Goal: Task Accomplishment & Management: Manage account settings

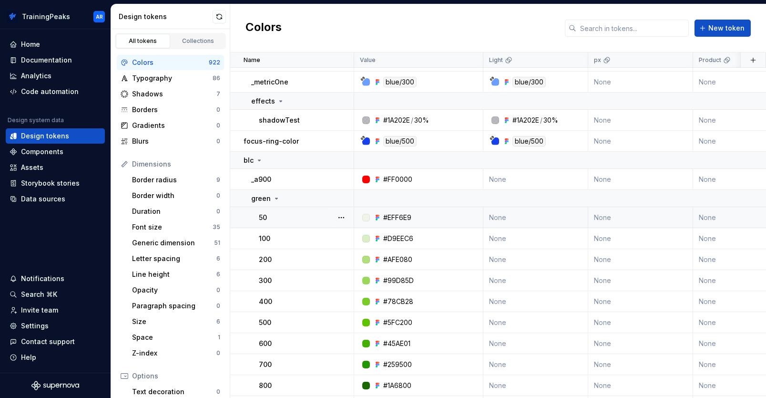
scroll to position [182, 0]
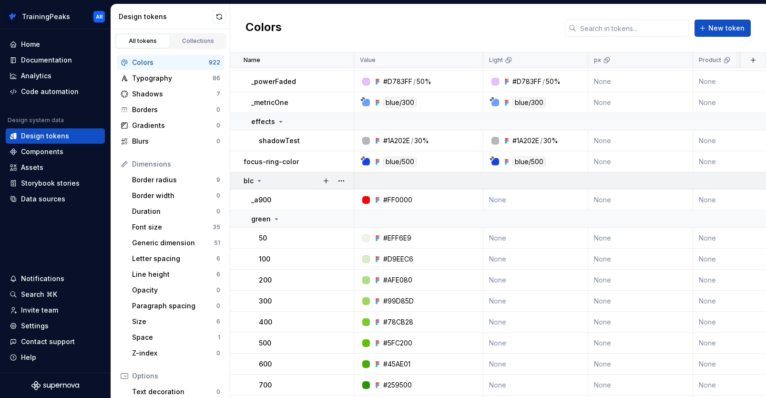
click at [259, 179] on icon at bounding box center [260, 181] width 8 height 8
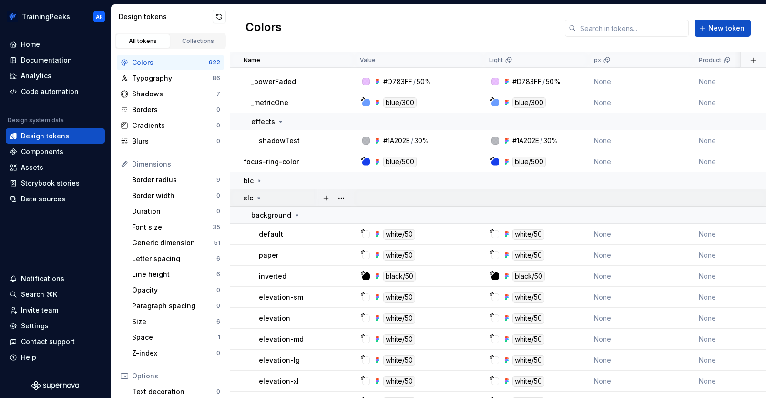
click at [258, 196] on icon at bounding box center [259, 198] width 8 height 8
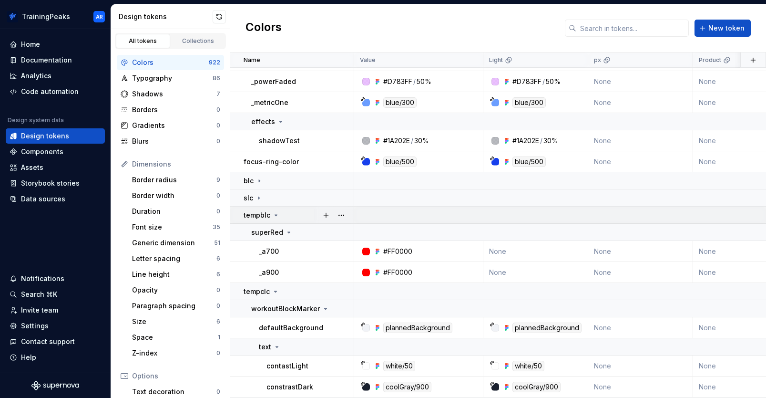
click at [272, 214] on icon at bounding box center [276, 215] width 8 height 8
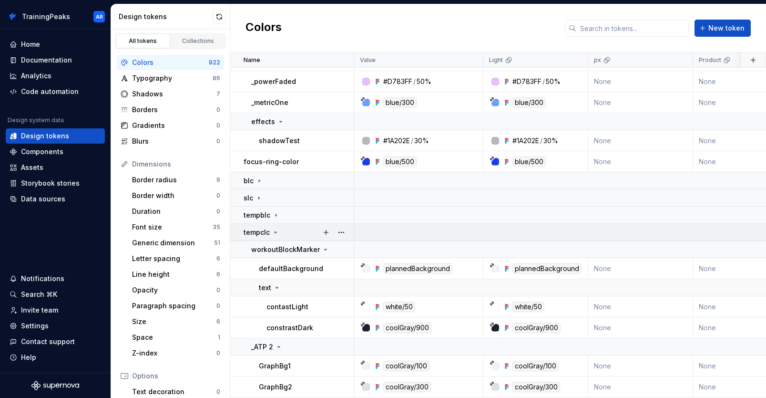
click at [275, 233] on icon at bounding box center [276, 232] width 8 height 8
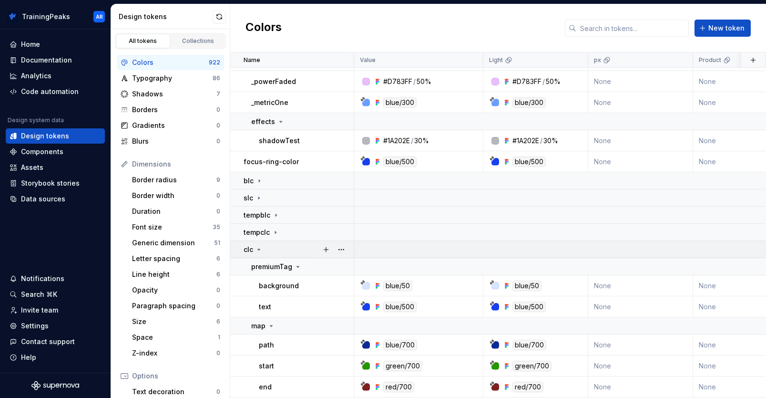
click at [260, 250] on icon at bounding box center [259, 250] width 8 height 8
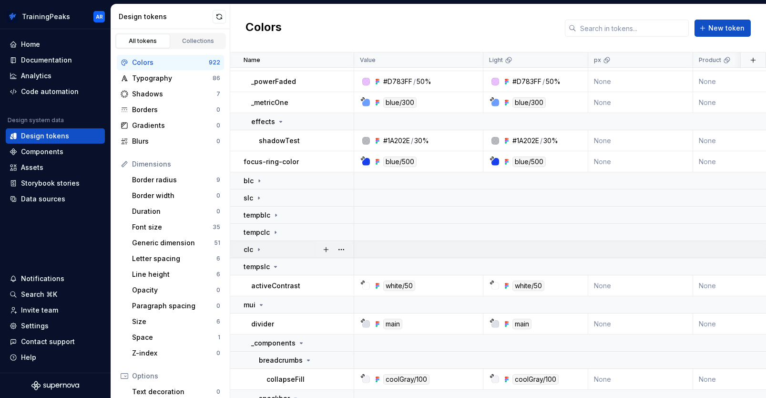
click at [260, 251] on icon at bounding box center [259, 250] width 8 height 8
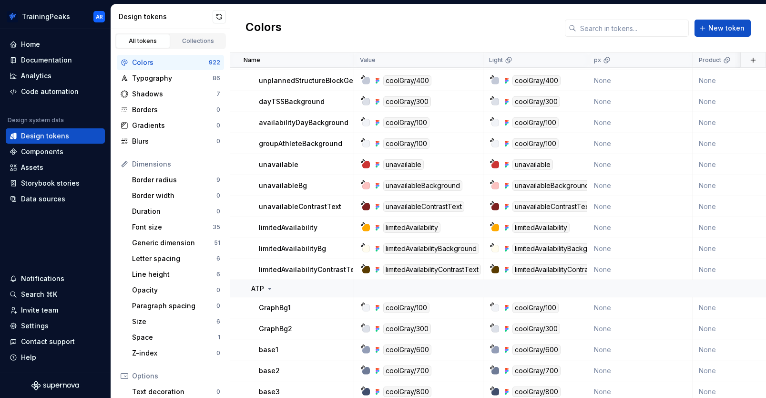
scroll to position [1996, 0]
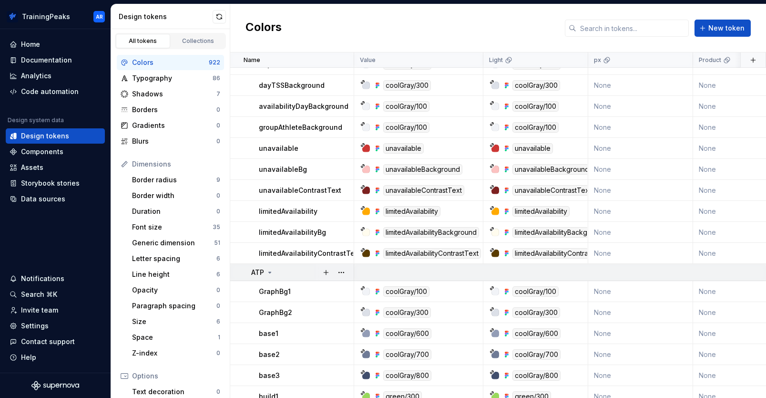
click at [269, 271] on icon at bounding box center [270, 273] width 8 height 8
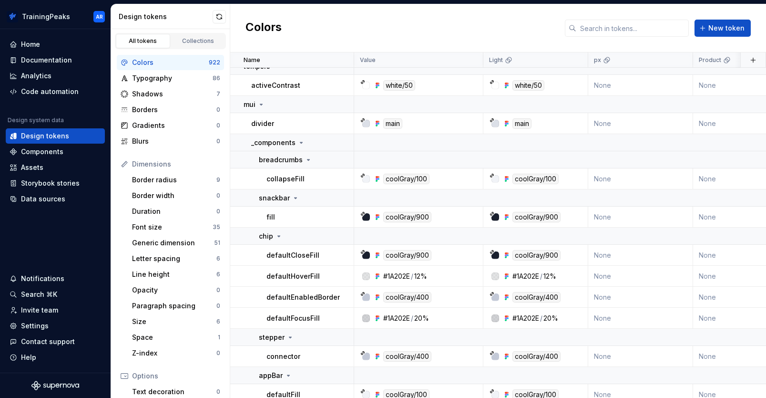
scroll to position [2259, 0]
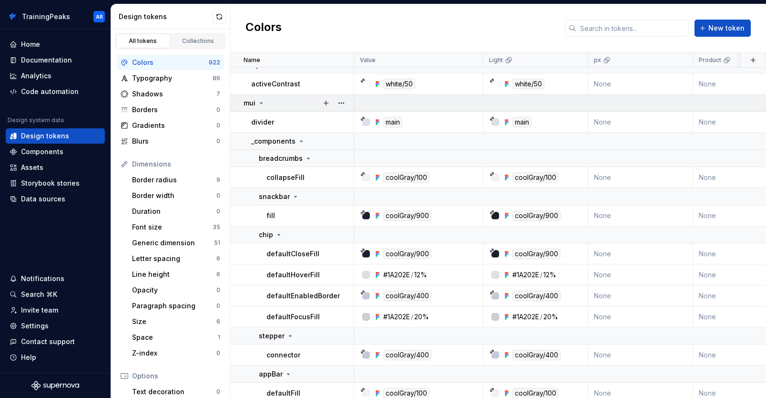
click at [260, 99] on icon at bounding box center [262, 103] width 8 height 8
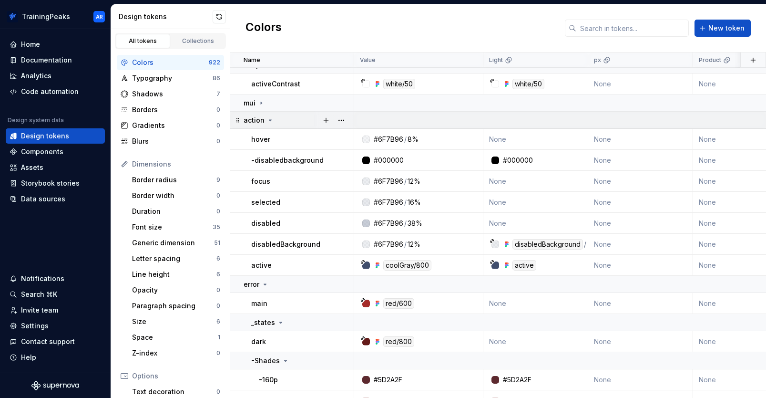
click at [269, 121] on icon at bounding box center [271, 120] width 8 height 8
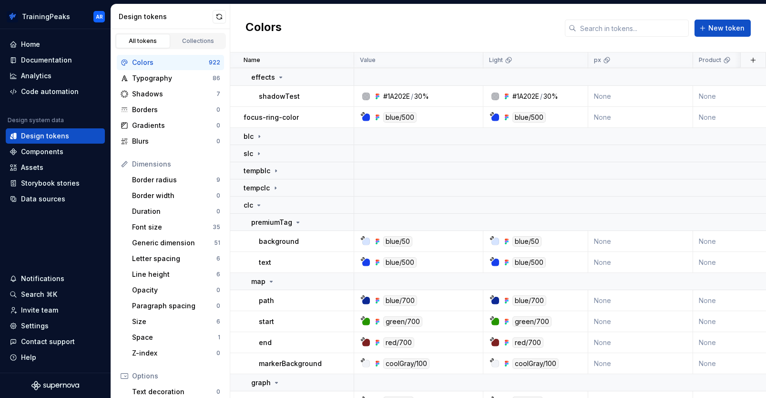
scroll to position [164, 0]
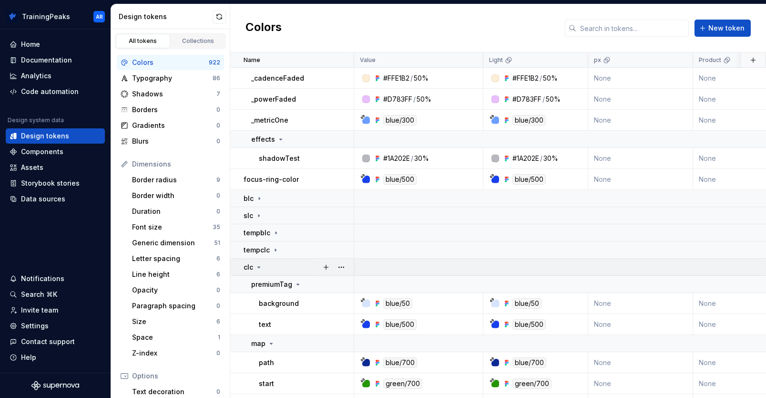
click at [259, 267] on icon at bounding box center [259, 267] width 8 height 8
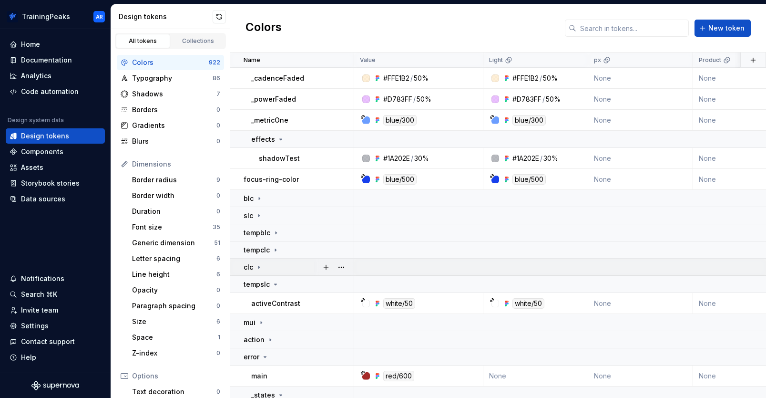
click at [259, 268] on icon at bounding box center [259, 267] width 8 height 8
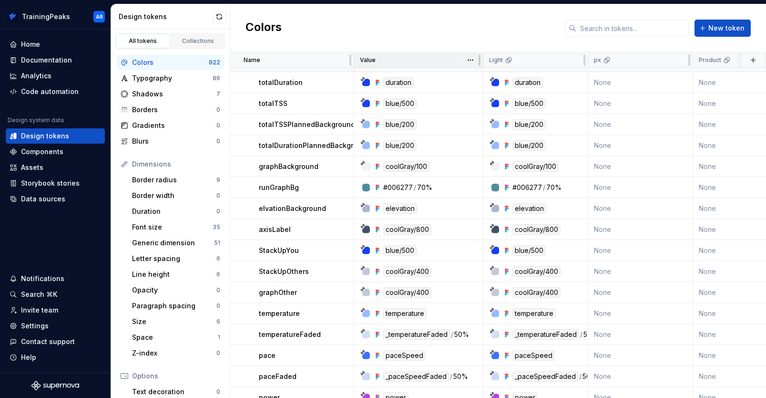
scroll to position [538, 0]
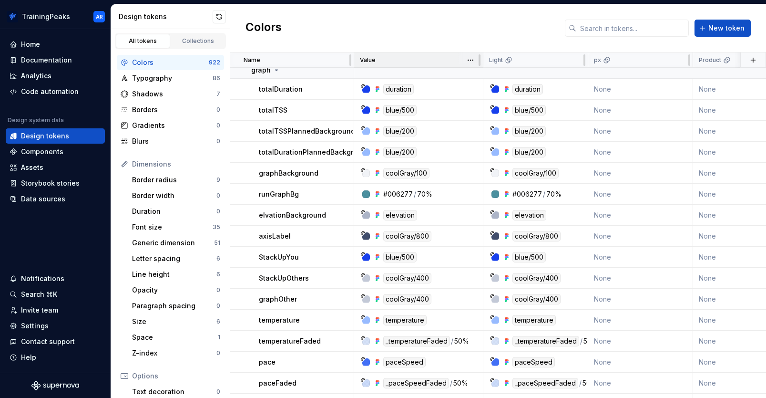
drag, startPoint x: 355, startPoint y: 61, endPoint x: 394, endPoint y: 57, distance: 38.8
click at [394, 57] on tr "Name Value Light px Product Marketing Collection Dark Token set Description Las…" at bounding box center [764, 59] width 1069 height 15
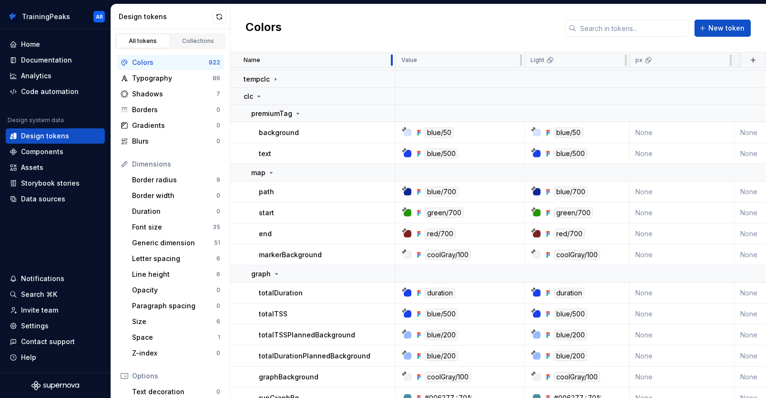
drag, startPoint x: 353, startPoint y: 62, endPoint x: 394, endPoint y: 53, distance: 42.4
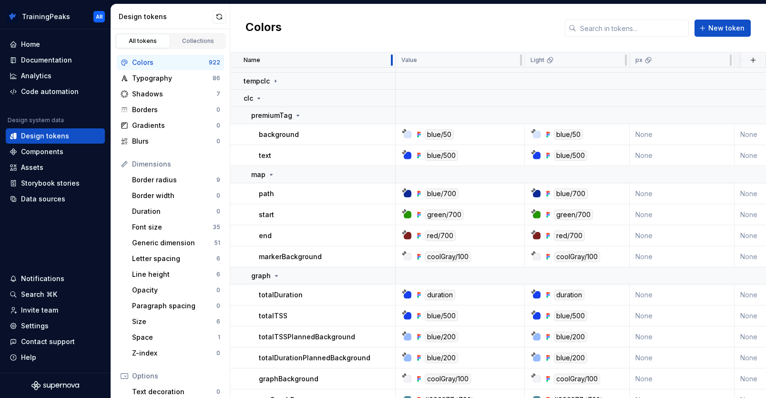
click at [394, 53] on div at bounding box center [392, 59] width 8 height 15
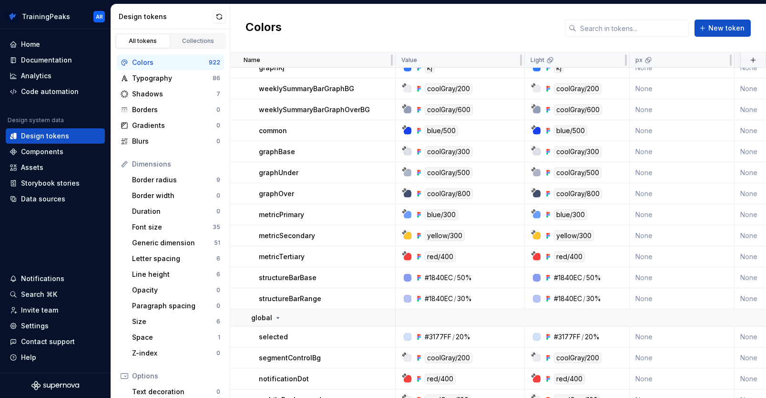
scroll to position [1296, 0]
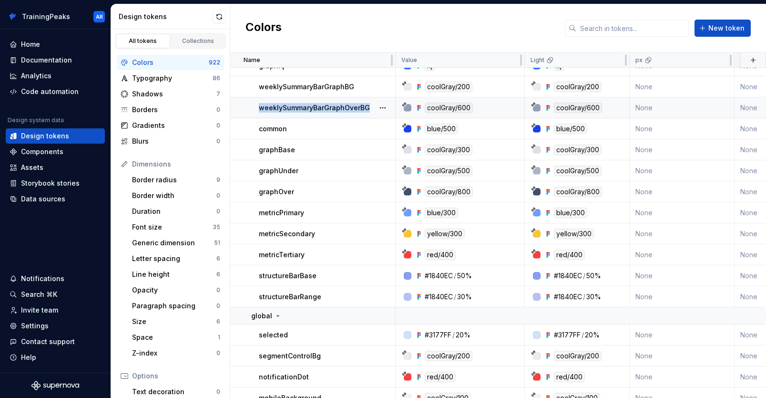
drag, startPoint x: 366, startPoint y: 107, endPoint x: 258, endPoint y: 106, distance: 108.3
click at [258, 106] on td "weeklySummaryBarGraphOverBG" at bounding box center [312, 107] width 165 height 21
copy p "weeklySummaryBarGraphOverBG"
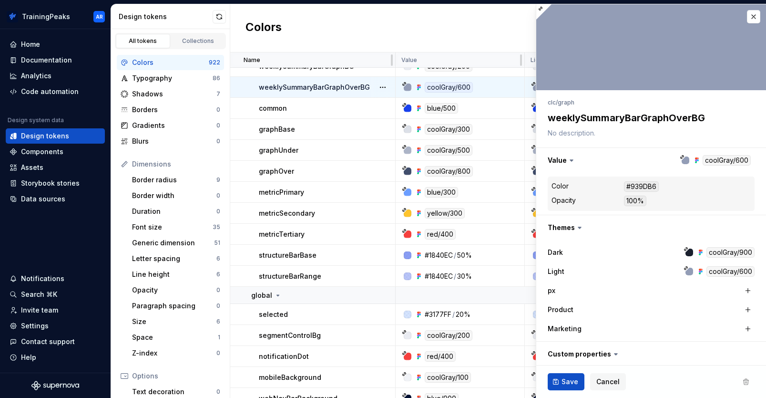
scroll to position [1319, 0]
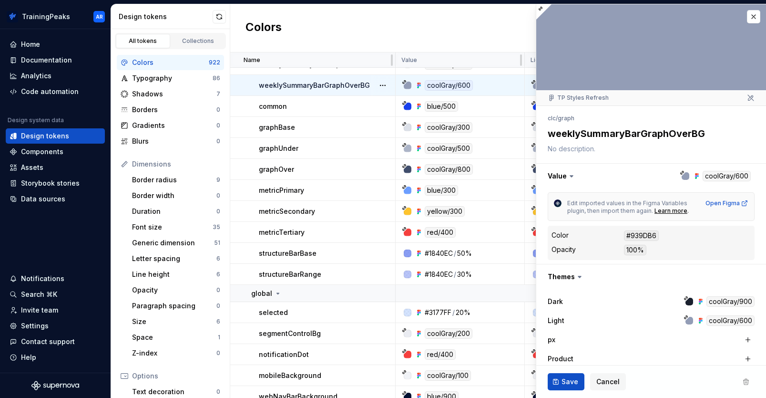
drag, startPoint x: 707, startPoint y: 134, endPoint x: 543, endPoint y: 135, distance: 164.1
click at [543, 135] on div "**********" at bounding box center [652, 288] width 230 height 365
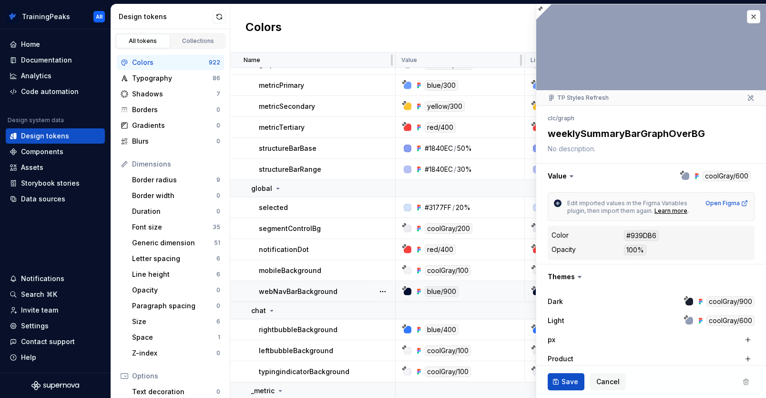
scroll to position [1570, 0]
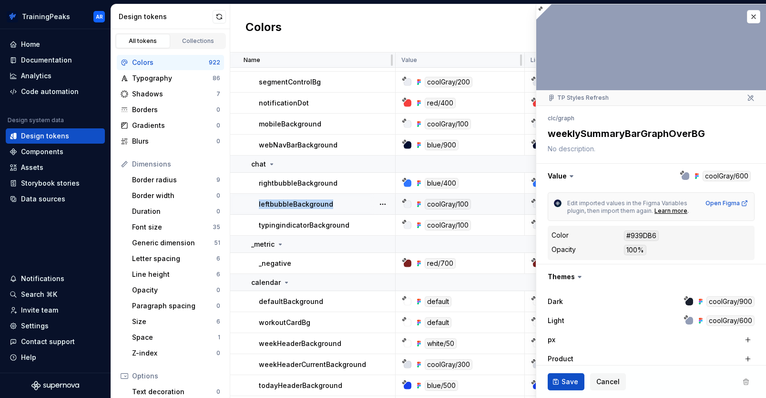
drag, startPoint x: 333, startPoint y: 205, endPoint x: 256, endPoint y: 202, distance: 77.3
click at [256, 202] on td "leftbubbleBackground" at bounding box center [312, 204] width 165 height 21
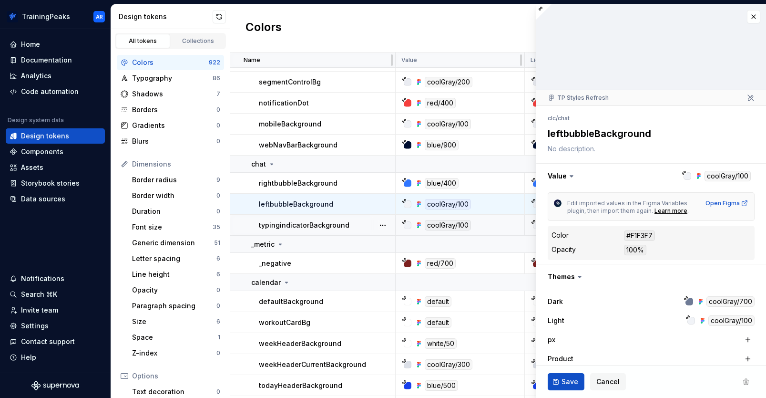
click at [348, 225] on div "typingindicatorBackground" at bounding box center [327, 225] width 136 height 10
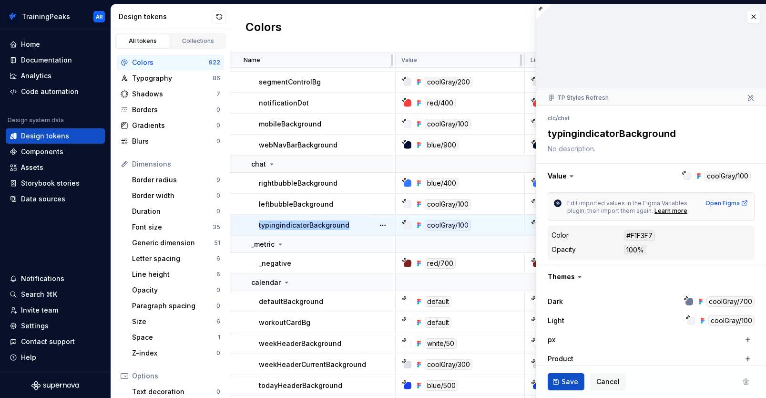
click at [260, 224] on div "typingindicatorBackground" at bounding box center [327, 225] width 136 height 10
copy p "typingindicatorBackground"
drag, startPoint x: 677, startPoint y: 134, endPoint x: 548, endPoint y: 138, distance: 129.3
click at [548, 138] on textarea "typingindicatorBackground" at bounding box center [649, 133] width 207 height 17
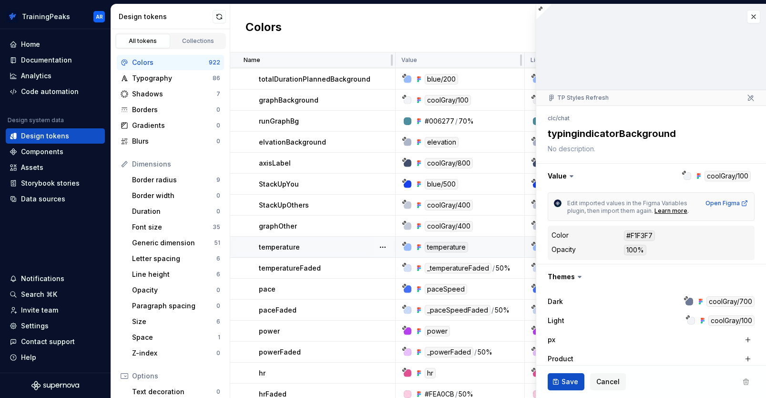
scroll to position [589, 0]
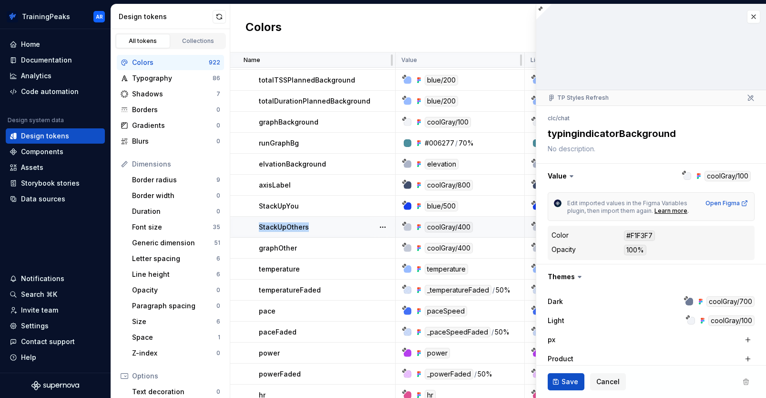
drag, startPoint x: 311, startPoint y: 227, endPoint x: 258, endPoint y: 227, distance: 52.9
click at [258, 227] on td "StackUpOthers" at bounding box center [312, 227] width 165 height 21
copy p "StackUpOthers"
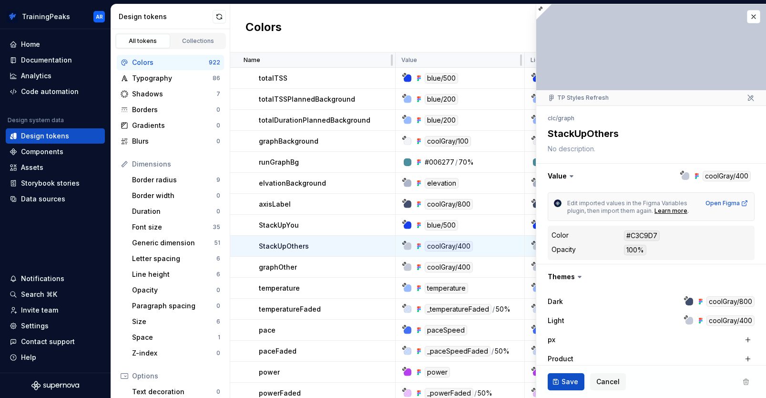
scroll to position [544, 0]
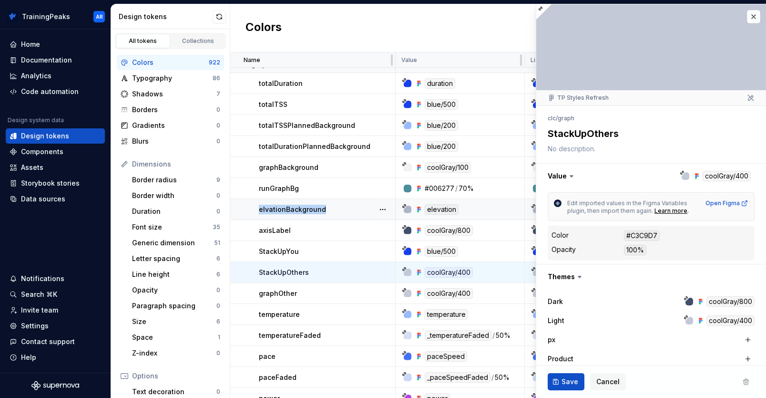
drag, startPoint x: 325, startPoint y: 207, endPoint x: 254, endPoint y: 210, distance: 71.1
click at [254, 210] on td "elvationBackground" at bounding box center [312, 209] width 165 height 21
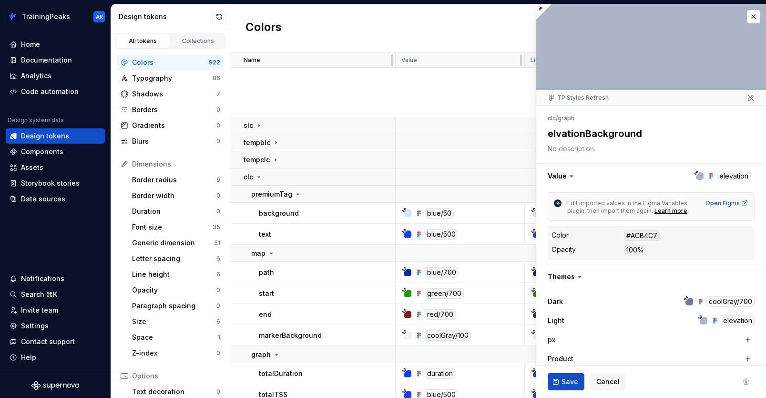
scroll to position [525, 0]
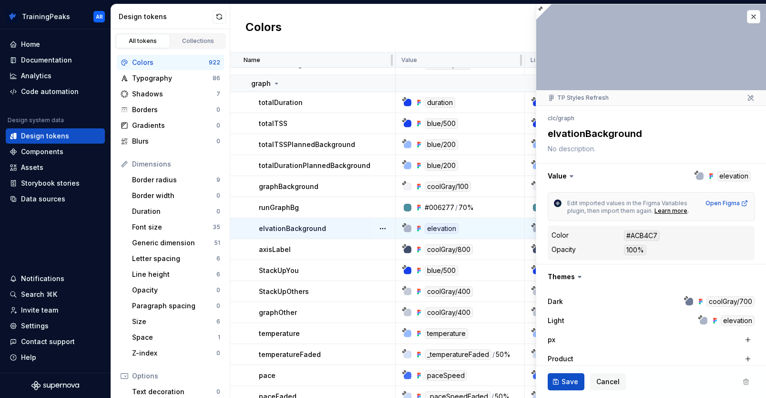
click at [327, 226] on div "elvationBackground" at bounding box center [327, 229] width 136 height 10
drag, startPoint x: 327, startPoint y: 226, endPoint x: 257, endPoint y: 230, distance: 70.7
click at [257, 230] on td "elvationBackground" at bounding box center [312, 228] width 165 height 21
drag, startPoint x: 326, startPoint y: 227, endPoint x: 258, endPoint y: 227, distance: 68.2
click at [258, 227] on td "elvationBackground" at bounding box center [312, 228] width 165 height 21
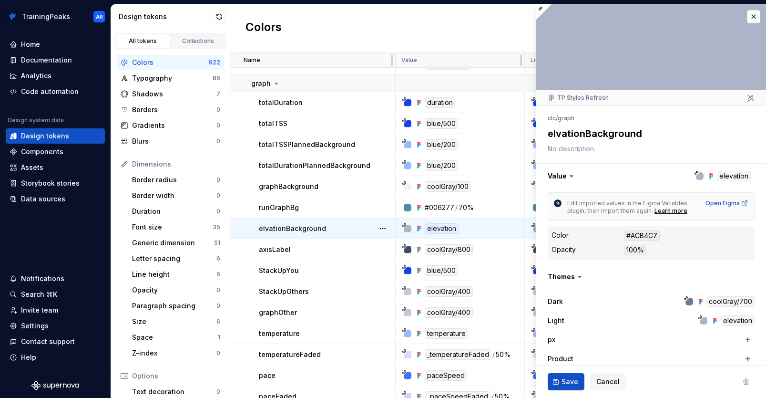
drag, startPoint x: 644, startPoint y: 134, endPoint x: 542, endPoint y: 139, distance: 102.7
click at [542, 139] on div "**********" at bounding box center [652, 288] width 230 height 365
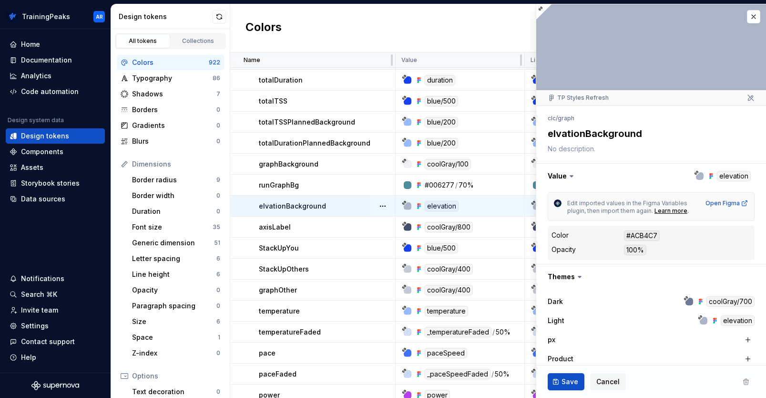
scroll to position [545, 0]
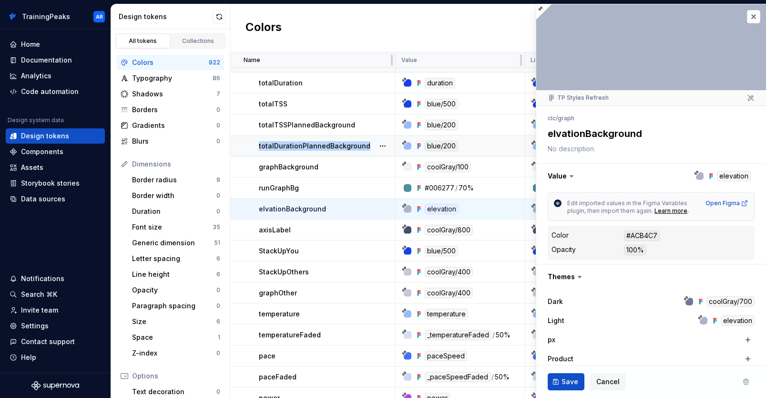
drag, startPoint x: 368, startPoint y: 146, endPoint x: 258, endPoint y: 149, distance: 109.2
click at [258, 149] on td "totalDurationPlannedBackground" at bounding box center [312, 145] width 165 height 21
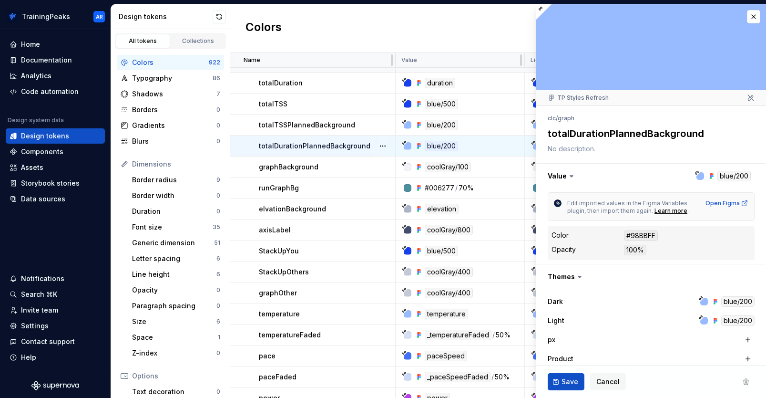
drag, startPoint x: 703, startPoint y: 133, endPoint x: 545, endPoint y: 130, distance: 158.4
click at [545, 130] on div "**********" at bounding box center [652, 288] width 230 height 365
type textarea "*"
